Goal: Task Accomplishment & Management: Use online tool/utility

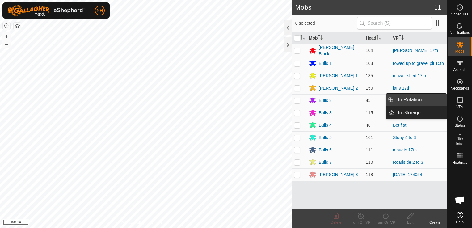
click at [418, 101] on span "In Rotation" at bounding box center [410, 99] width 24 height 7
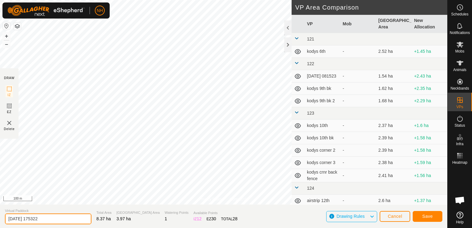
click at [74, 218] on input "[DATE] 175322" at bounding box center [48, 219] width 87 height 11
type input "2"
type input "[PERSON_NAME] 17th 2nd"
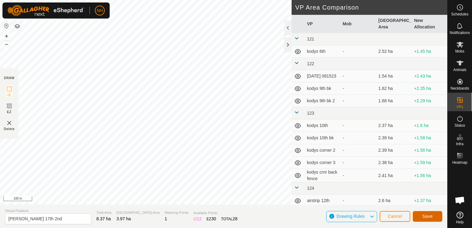
click at [425, 216] on span "Save" at bounding box center [428, 216] width 11 height 5
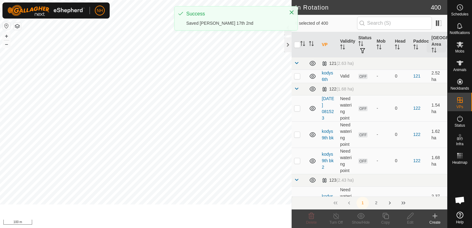
click at [459, 48] on icon at bounding box center [460, 44] width 7 height 7
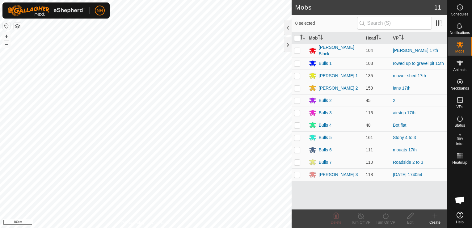
click at [299, 86] on p-checkbox at bounding box center [297, 88] width 6 height 5
checkbox input "true"
click at [385, 218] on icon at bounding box center [386, 215] width 8 height 7
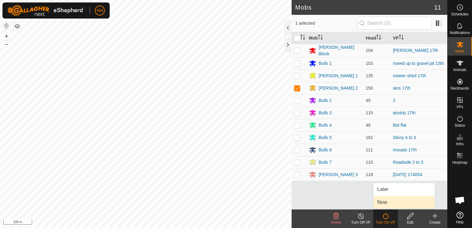
click at [383, 202] on link "Now" at bounding box center [404, 202] width 61 height 12
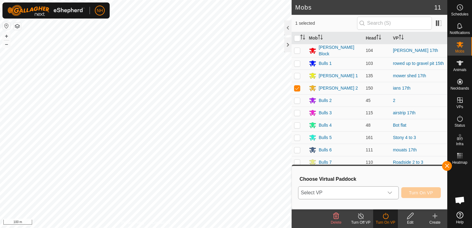
click at [333, 190] on span "Select VP" at bounding box center [341, 193] width 85 height 12
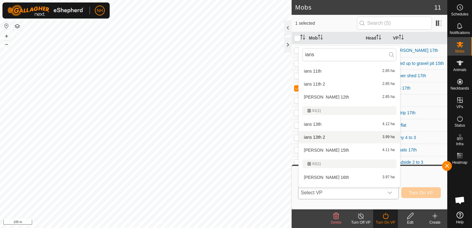
scroll to position [448, 0]
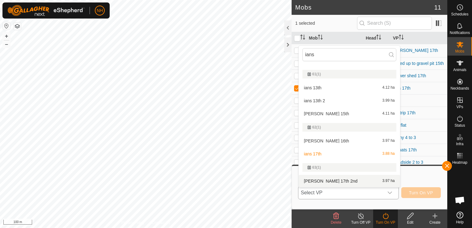
type input "ians"
click at [325, 182] on li "[PERSON_NAME] 17th 2nd 3.97 ha" at bounding box center [349, 181] width 101 height 12
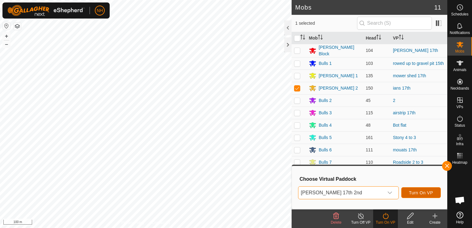
click at [408, 192] on button "Turn On VP" at bounding box center [422, 192] width 40 height 11
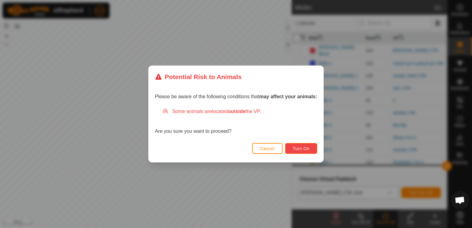
click at [297, 148] on span "Turn On" at bounding box center [301, 148] width 17 height 5
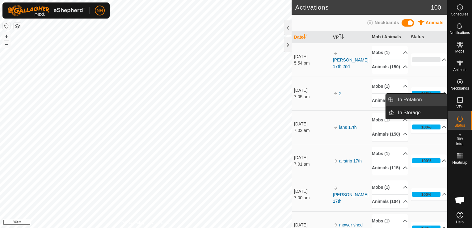
click at [412, 97] on link "In Rotation" at bounding box center [421, 100] width 53 height 12
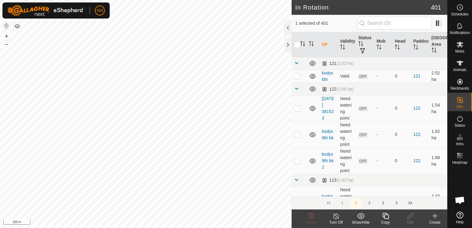
click at [436, 218] on icon at bounding box center [435, 215] width 7 height 7
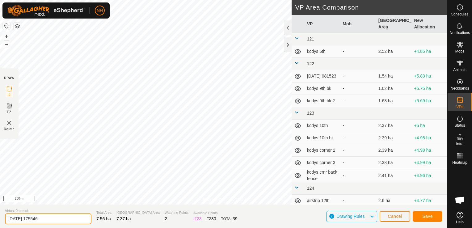
click at [79, 217] on input "[DATE] 175546" at bounding box center [48, 219] width 87 height 11
type input "2"
type input "[PERSON_NAME] 17th 2nd"
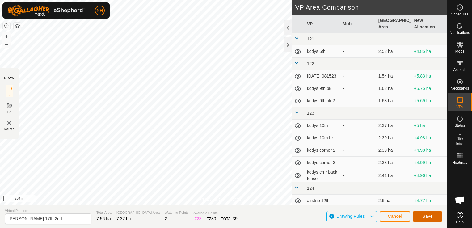
click at [421, 216] on button "Save" at bounding box center [428, 216] width 30 height 11
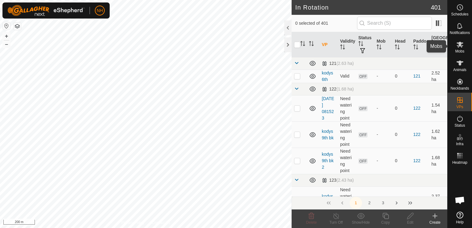
click at [458, 43] on icon at bounding box center [460, 45] width 7 height 6
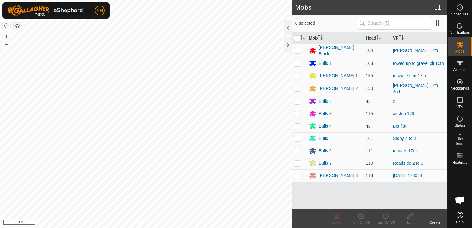
click at [297, 51] on p-checkbox at bounding box center [297, 50] width 6 height 5
checkbox input "true"
click at [384, 217] on icon at bounding box center [386, 215] width 8 height 7
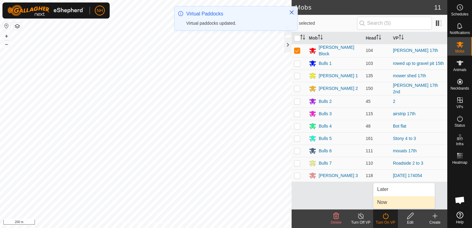
click at [383, 203] on link "Now" at bounding box center [404, 202] width 61 height 12
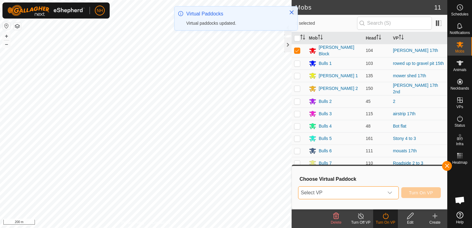
click at [351, 194] on span "Select VP" at bounding box center [341, 193] width 85 height 12
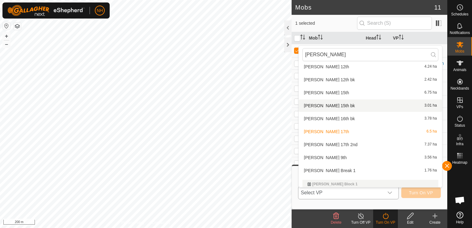
scroll to position [236, 0]
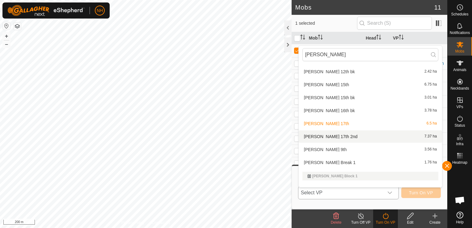
type input "[PERSON_NAME]"
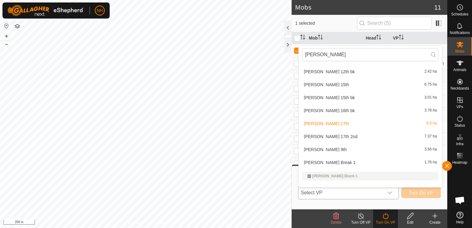
click at [323, 137] on li "[PERSON_NAME] 17th 2nd 7.37 ha" at bounding box center [370, 136] width 143 height 12
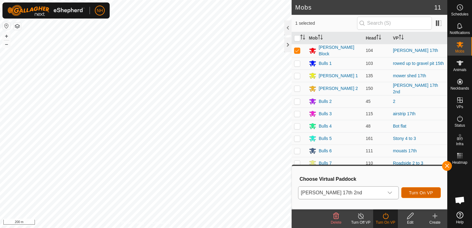
click at [416, 190] on button "Turn On VP" at bounding box center [422, 192] width 40 height 11
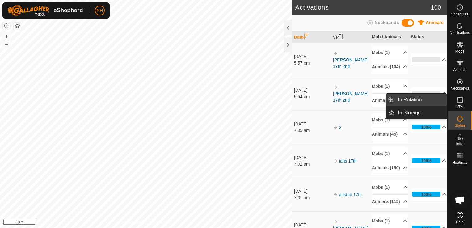
click at [411, 98] on link "In Rotation" at bounding box center [421, 100] width 53 height 12
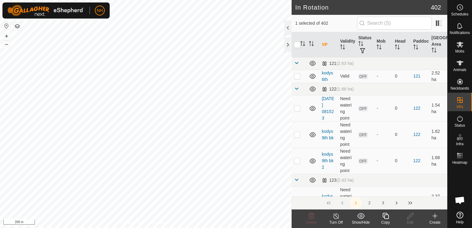
click at [436, 217] on icon at bounding box center [435, 215] width 7 height 7
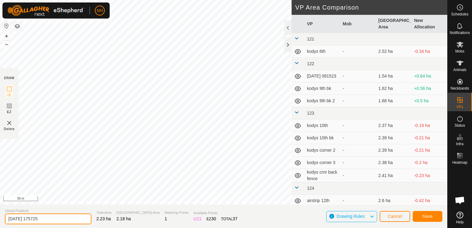
click at [80, 217] on input "[DATE] 175725" at bounding box center [48, 219] width 87 height 11
type input "2"
type input "[PERSON_NAME] 17th bk"
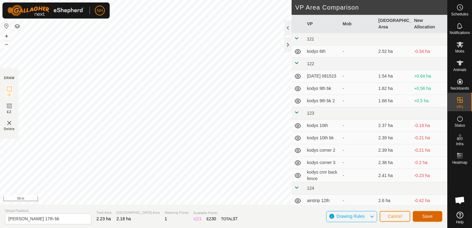
click at [425, 215] on span "Save" at bounding box center [428, 216] width 11 height 5
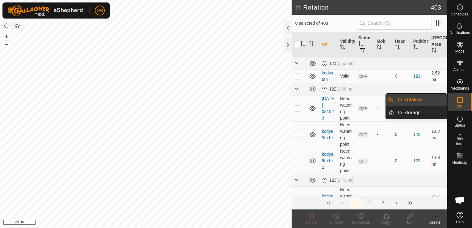
click at [420, 97] on link "In Rotation" at bounding box center [421, 100] width 53 height 12
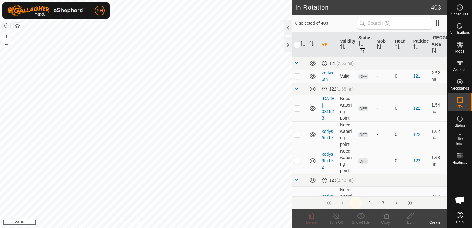
click at [436, 216] on icon at bounding box center [435, 215] width 7 height 7
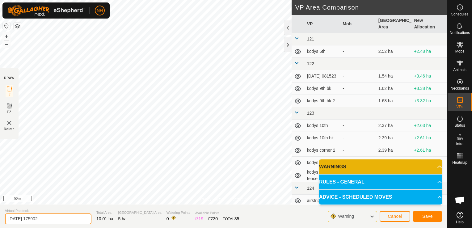
click at [73, 218] on input "[DATE] 175902" at bounding box center [48, 219] width 87 height 11
type input "2"
type input "gravel pit 18th"
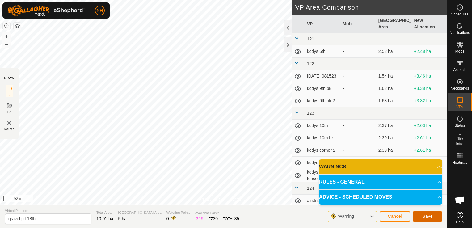
click at [429, 216] on span "Save" at bounding box center [428, 216] width 11 height 5
